Goal: Task Accomplishment & Management: Manage account settings

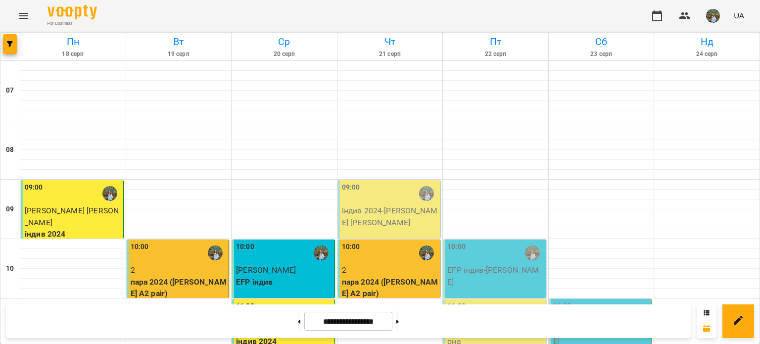
scroll to position [99, 0]
drag, startPoint x: 458, startPoint y: 152, endPoint x: 437, endPoint y: 155, distance: 21.4
